Goal: Information Seeking & Learning: Learn about a topic

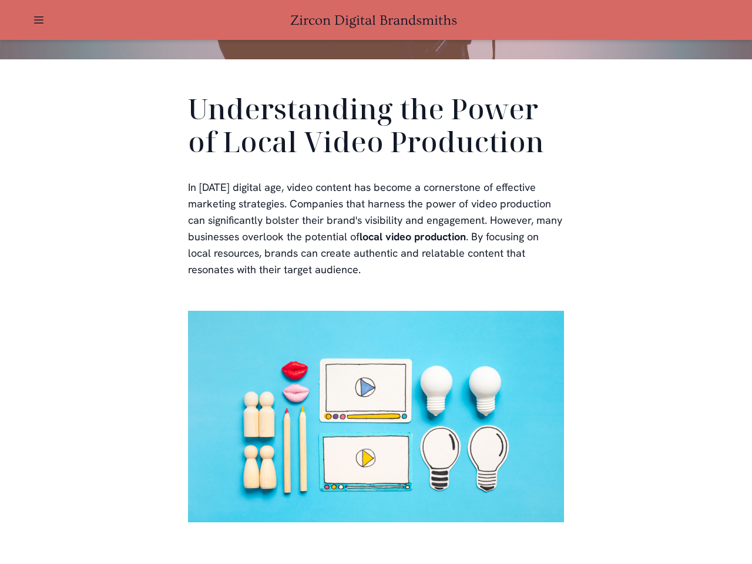
scroll to position [353, 0]
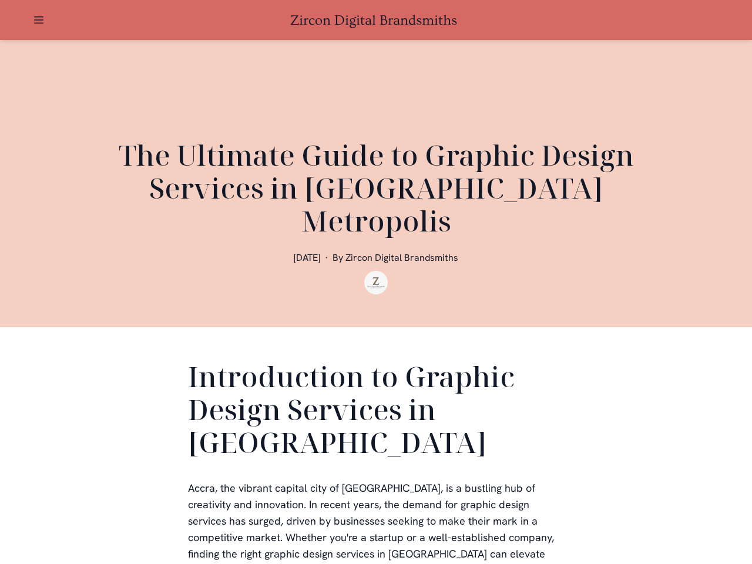
scroll to position [353, 0]
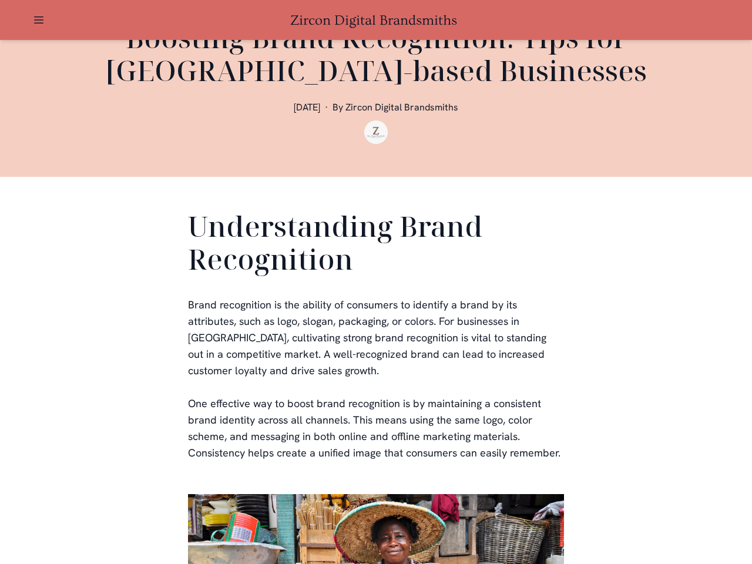
scroll to position [353, 0]
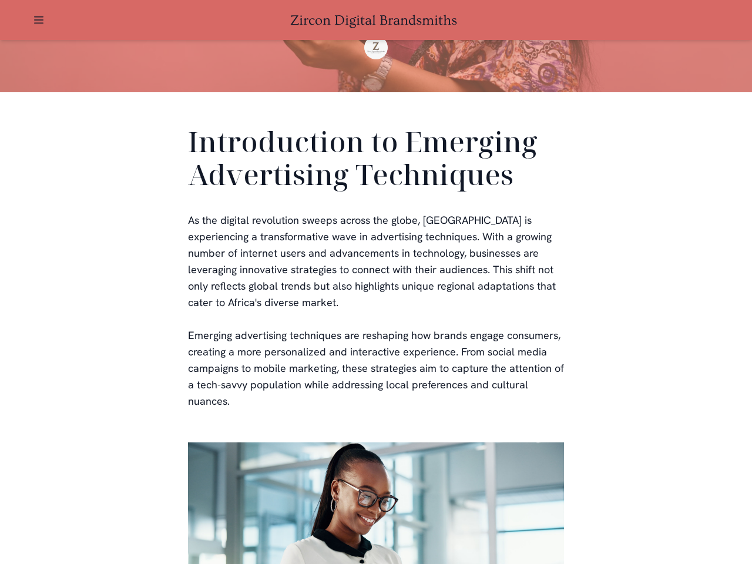
scroll to position [353, 0]
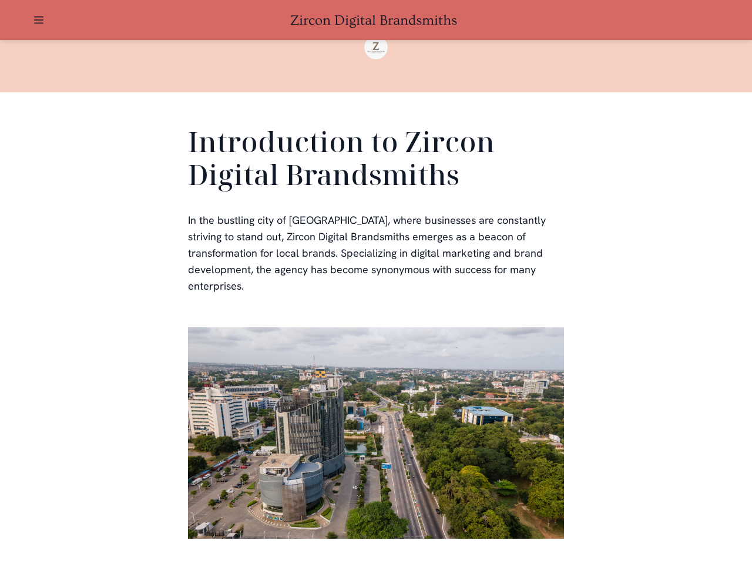
scroll to position [353, 0]
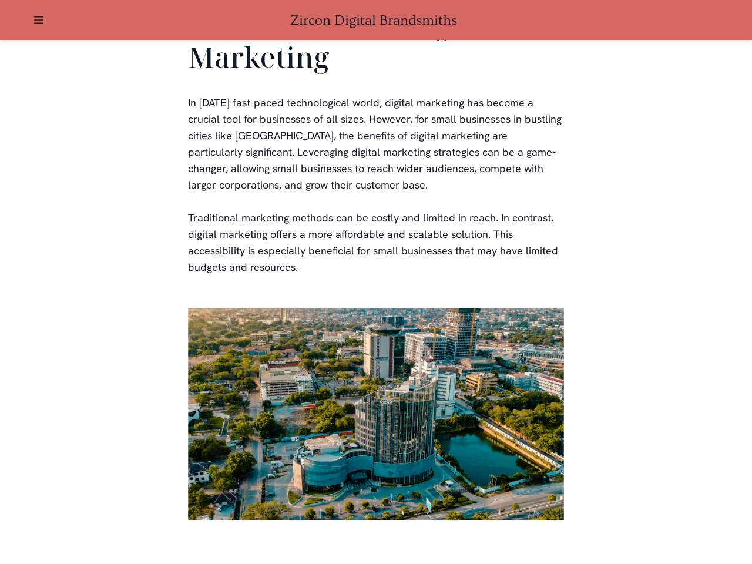
scroll to position [2307, 0]
